Goal: Information Seeking & Learning: Learn about a topic

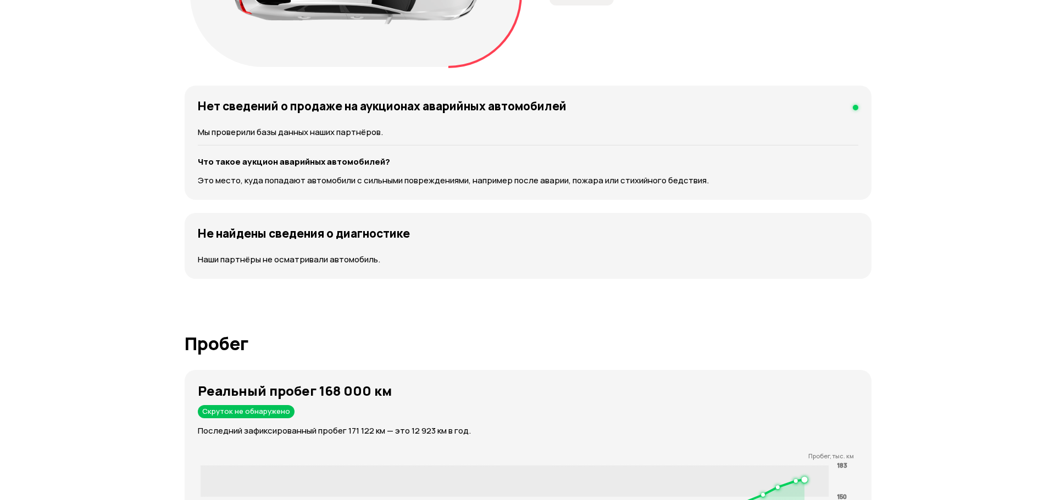
scroll to position [1190, 0]
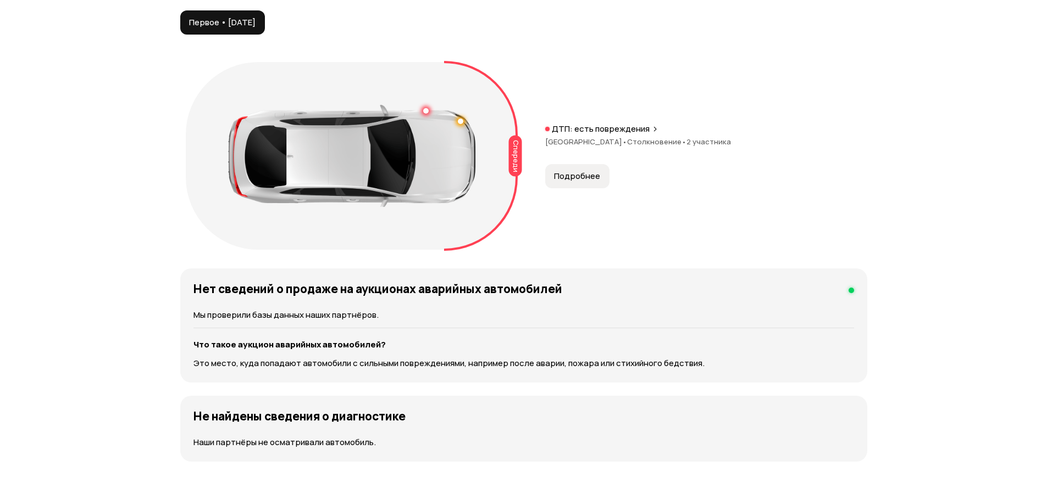
click at [585, 182] on span "Подробнее" at bounding box center [577, 176] width 46 height 11
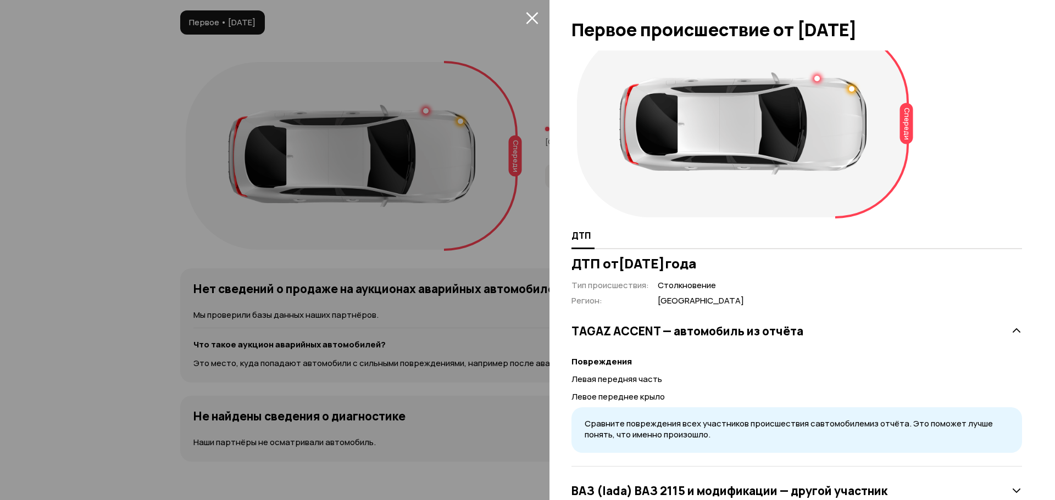
scroll to position [0, 0]
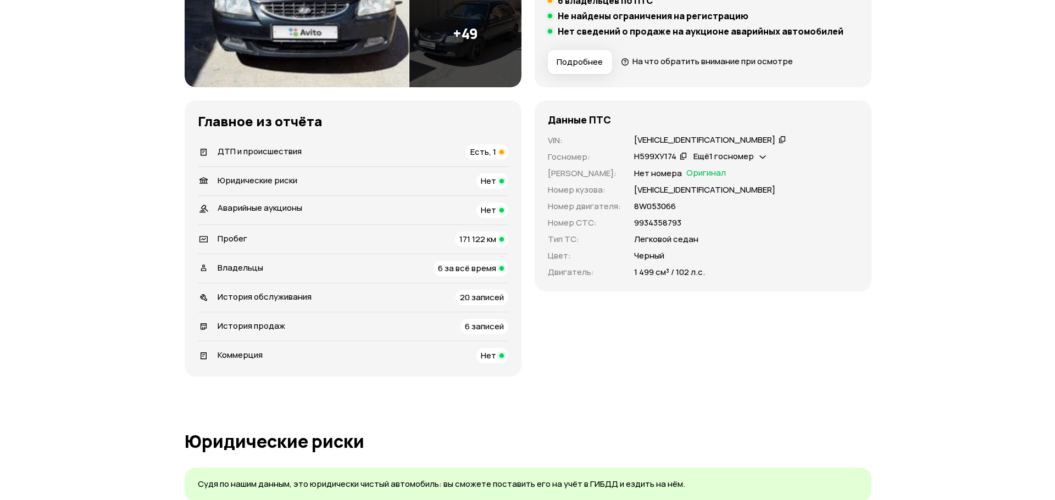
scroll to position [92, 0]
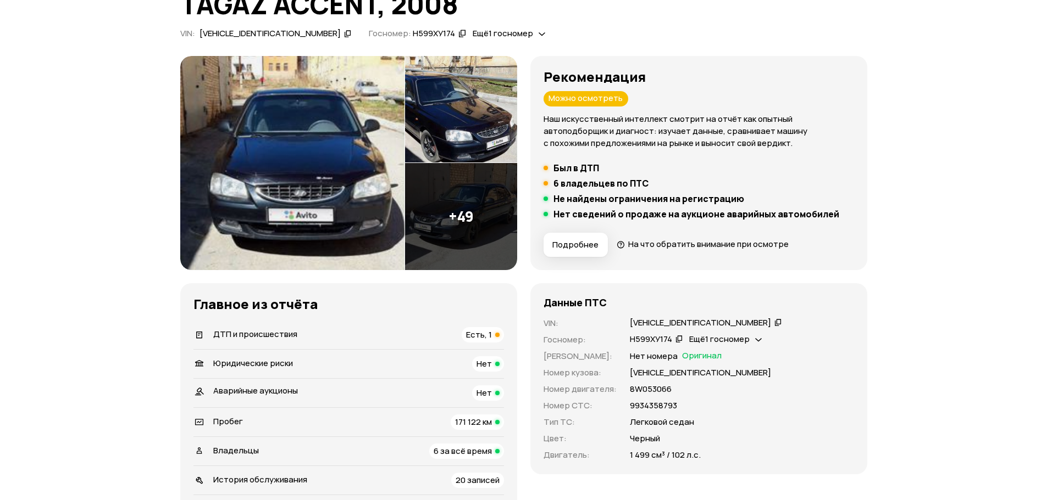
click at [582, 251] on span "Подробнее" at bounding box center [575, 245] width 46 height 11
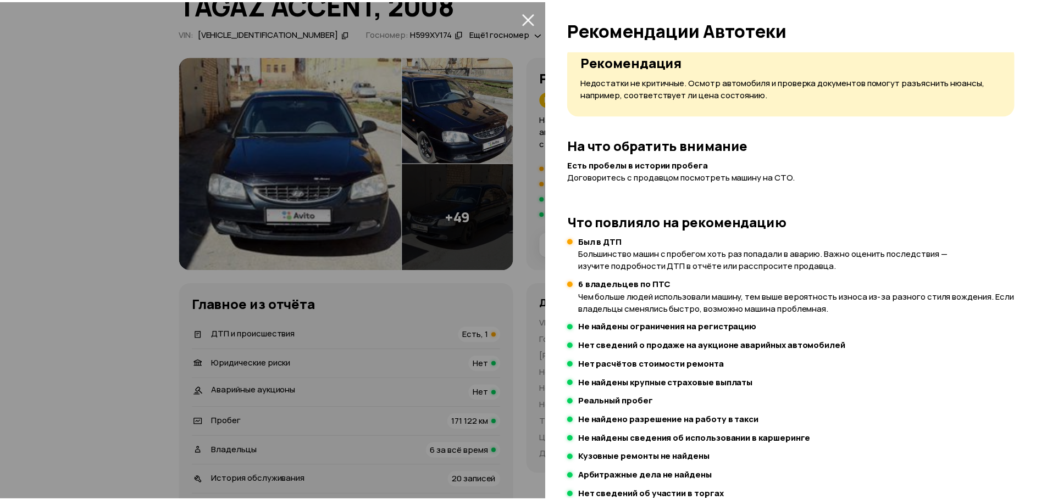
scroll to position [0, 0]
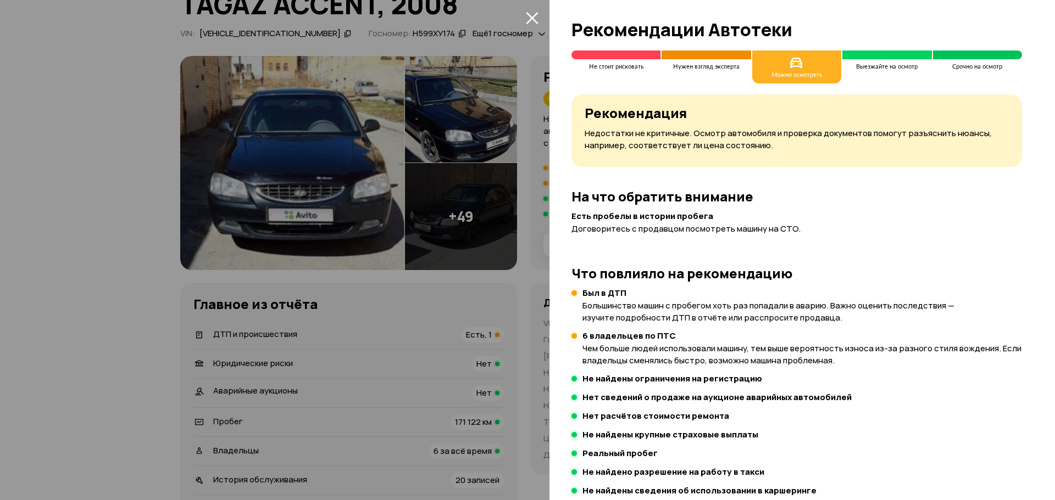
click at [96, 143] on div at bounding box center [527, 250] width 1055 height 500
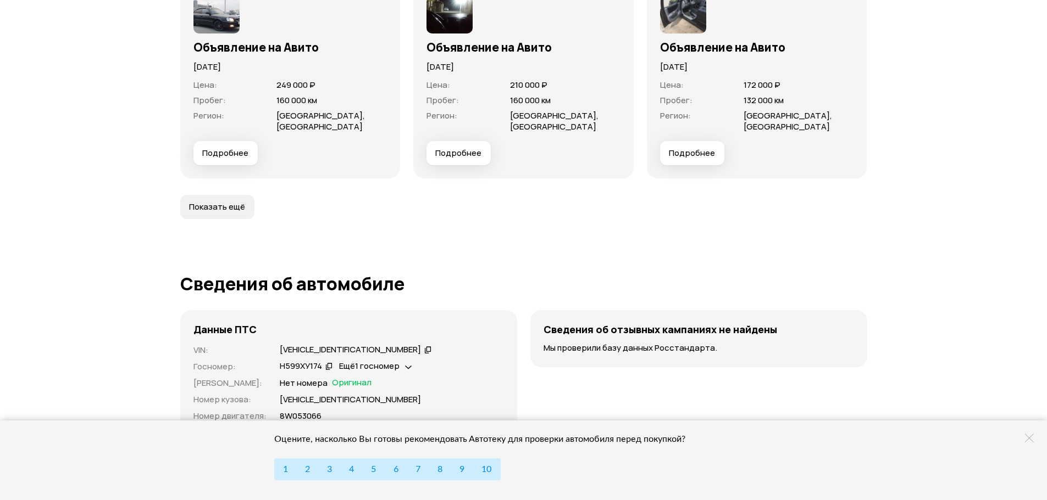
scroll to position [3113, 0]
